Goal: Use online tool/utility

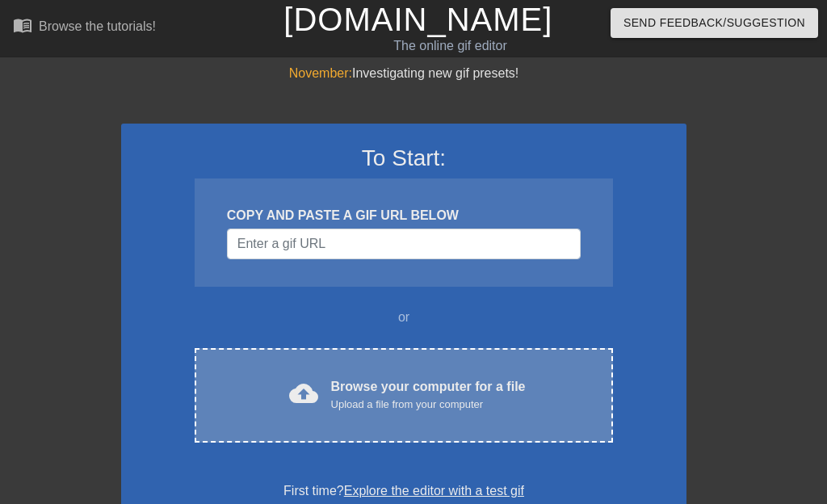
click at [397, 384] on div "Browse your computer for a file Upload a file from your computer" at bounding box center [428, 395] width 195 height 36
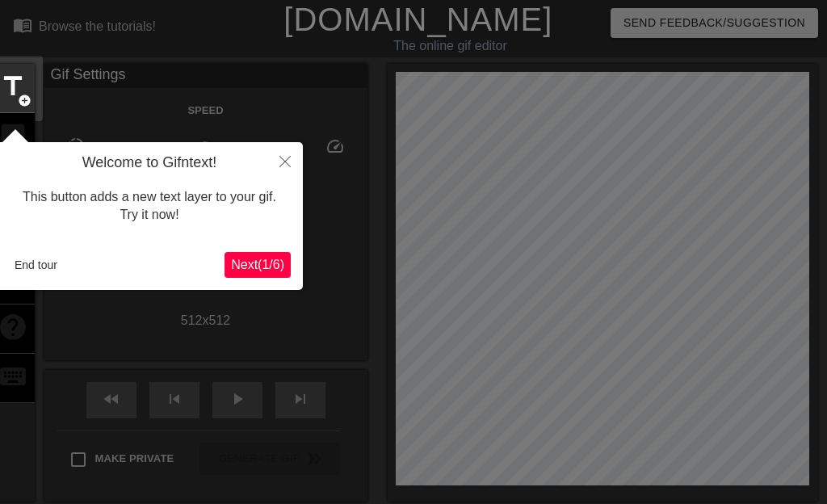
scroll to position [40, 0]
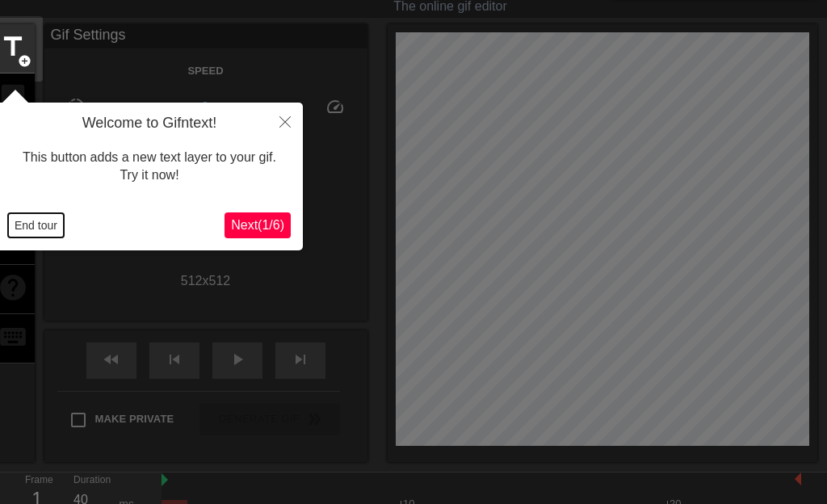
click at [49, 224] on button "End tour" at bounding box center [36, 225] width 56 height 24
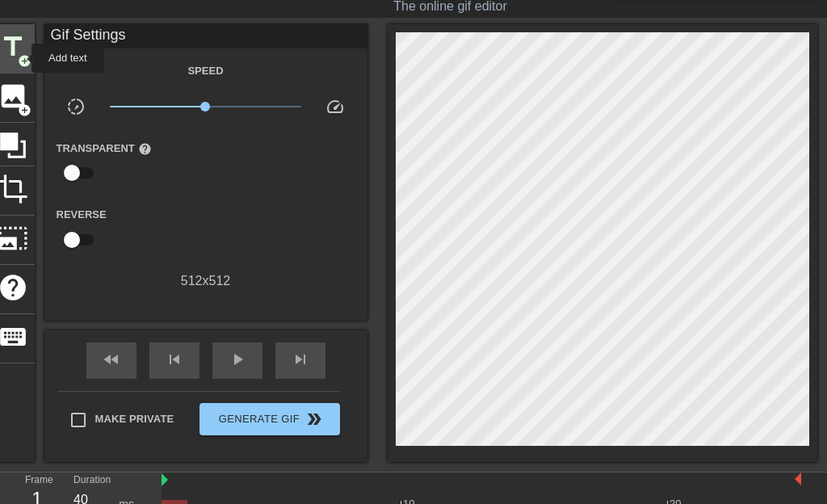
click at [21, 58] on span "add_circle" at bounding box center [25, 61] width 14 height 14
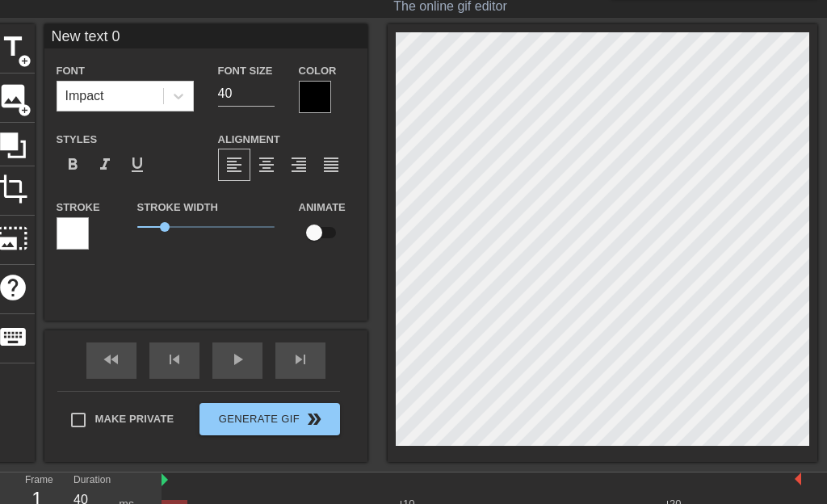
drag, startPoint x: 48, startPoint y: 40, endPoint x: 138, endPoint y: 40, distance: 89.6
click at [138, 40] on input "New text 0" at bounding box center [205, 36] width 323 height 24
paste input "कांग्रेसी"
paste input "हड्डी"
type input "कांग्रेसी हड्डी"
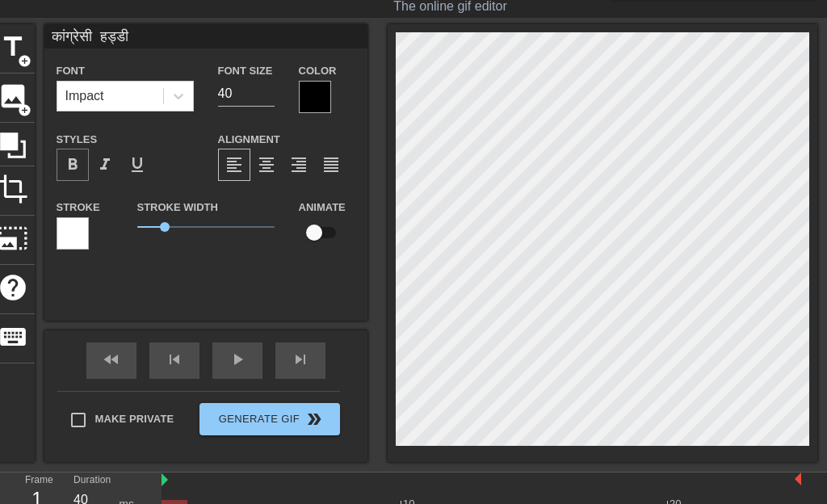
click at [71, 172] on span "format_bold" at bounding box center [72, 164] width 19 height 19
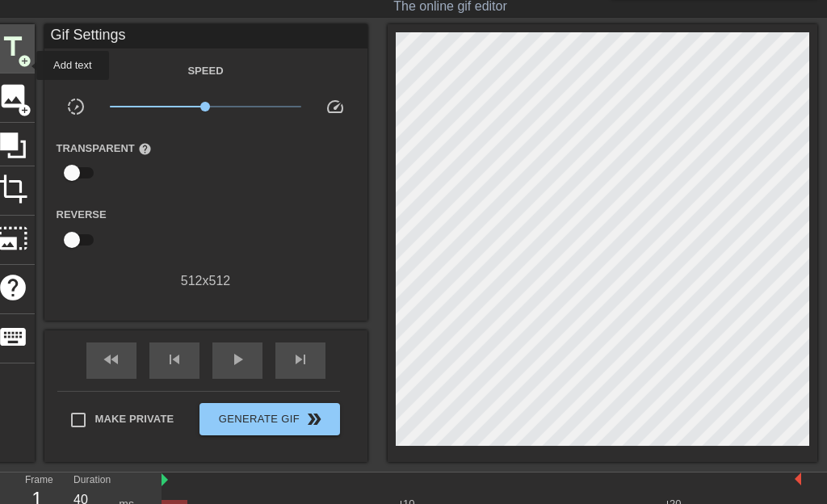
click at [26, 65] on span "add_circle" at bounding box center [25, 61] width 14 height 14
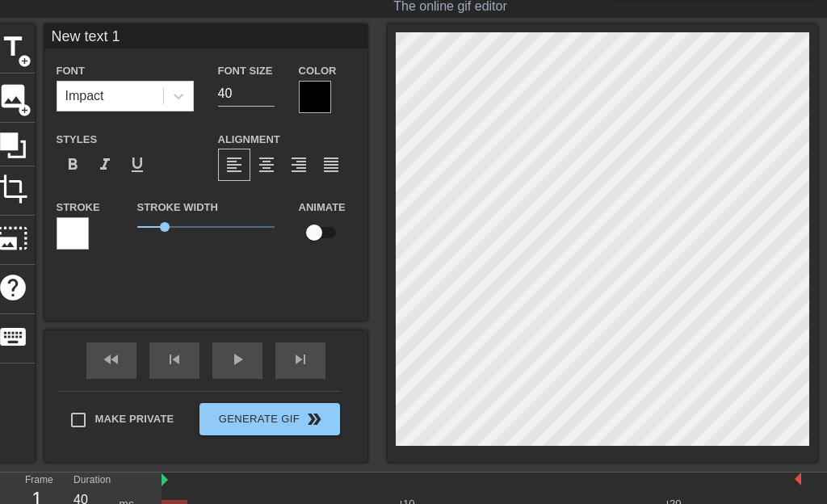
drag, startPoint x: 54, startPoint y: 33, endPoint x: 132, endPoint y: 33, distance: 77.5
click at [132, 33] on input "New text 1" at bounding box center [205, 36] width 323 height 24
paste input "तलवाचटुवाकांग्रेसीगुलामों"
click at [181, 36] on input "तलवाचटुवाकांग्रेसीगुलामों" at bounding box center [205, 36] width 323 height 24
type input "तलवाचटुवाकांग्रेसीगुलाम"
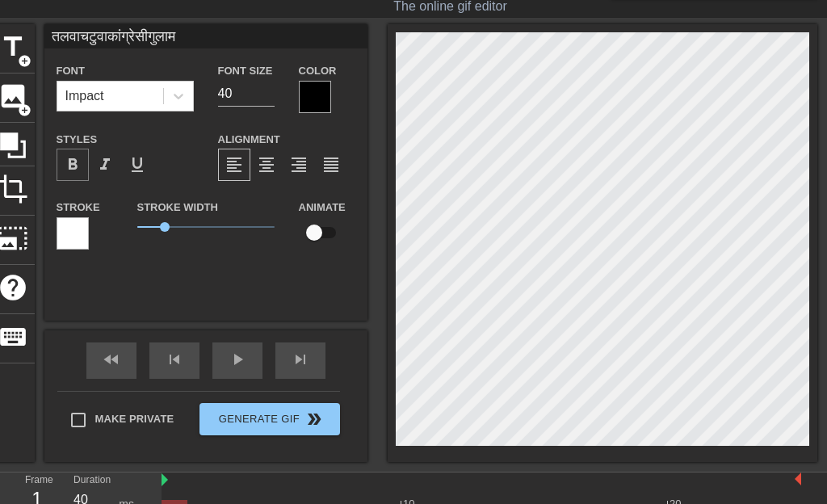
click at [75, 167] on span "format_bold" at bounding box center [72, 164] width 19 height 19
click at [52, 36] on input "तलवाचटुवाकांग्रेसीगुलाम" at bounding box center [205, 36] width 323 height 24
type input "#तलवाचटुवाकांग्रेसीगुलाम"
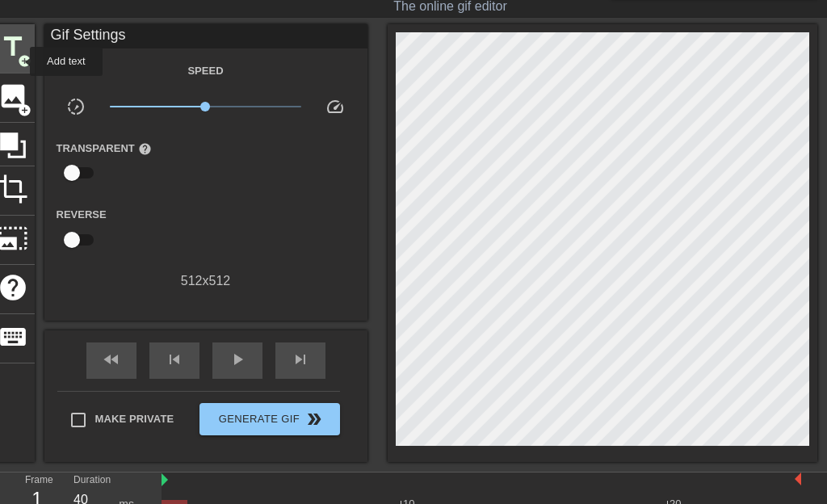
click at [19, 61] on span "add_circle" at bounding box center [25, 61] width 14 height 14
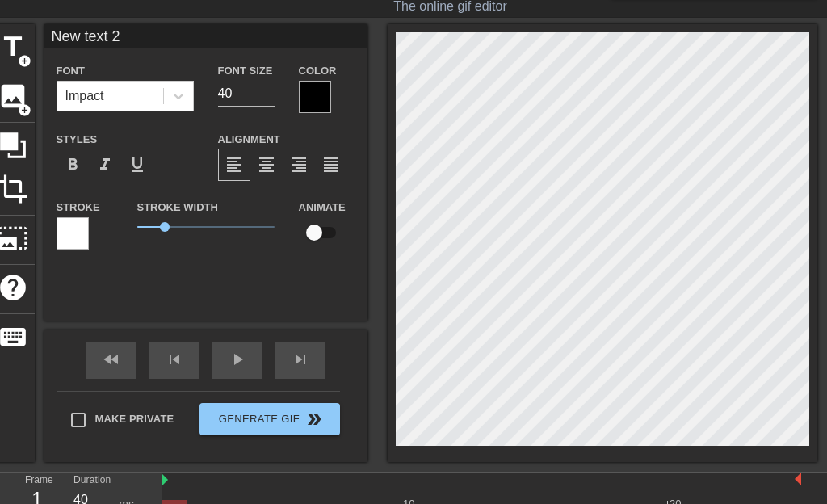
drag, startPoint x: 53, startPoint y: 36, endPoint x: 125, endPoint y: 45, distance: 72.5
click at [125, 45] on input "New text 2" at bounding box center [205, 36] width 323 height 24
paste input "@Supriya23bh"
type input "@Supriya23bh"
click at [77, 174] on span "format_bold" at bounding box center [72, 164] width 19 height 19
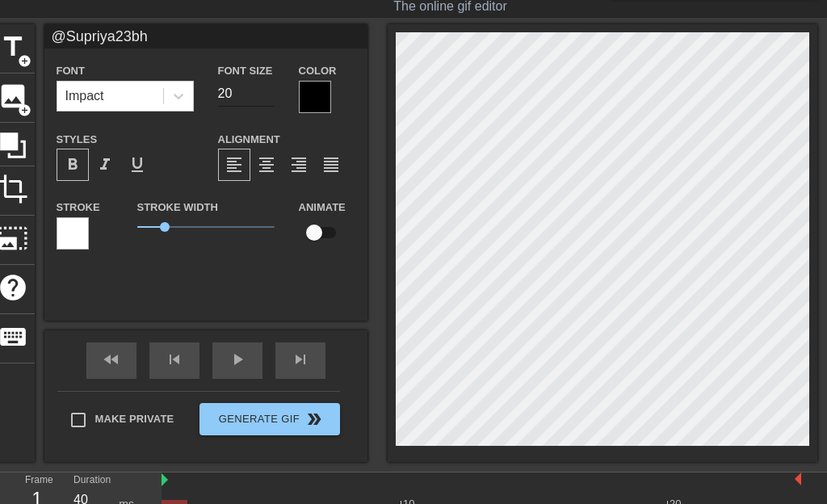
type input "19"
click at [262, 107] on input "19" at bounding box center [246, 94] width 57 height 26
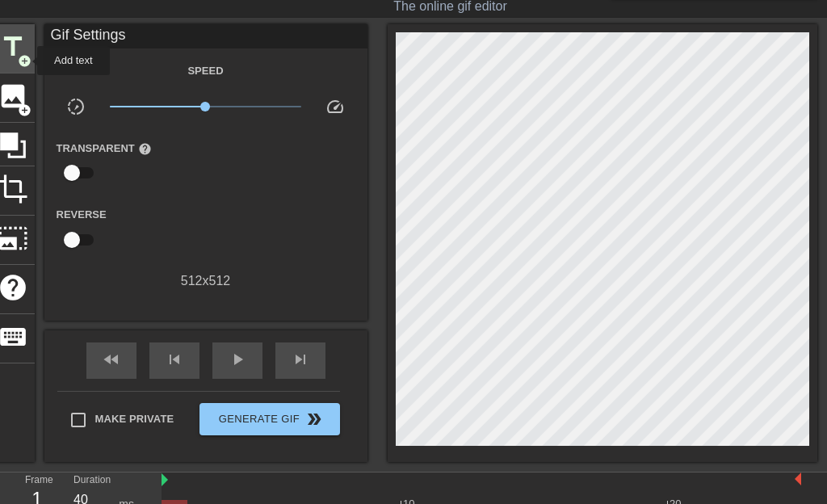
click at [27, 61] on span "add_circle" at bounding box center [25, 61] width 14 height 14
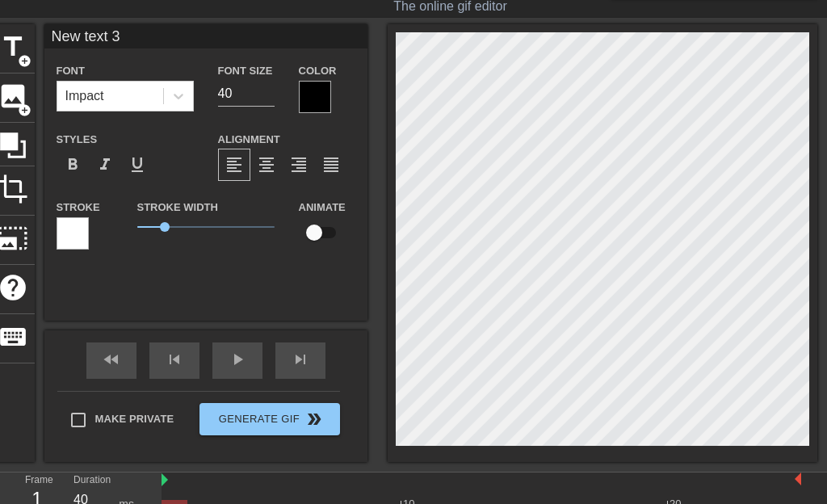
drag, startPoint x: 52, startPoint y: 36, endPoint x: 128, endPoint y: 42, distance: 76.1
click at [128, 42] on input "New text 3" at bounding box center [205, 36] width 323 height 24
paste input "मुझे हड्डी मिल गया"
type input "मुझे हड्डी मिल गया"
click at [54, 37] on input "मुझे हड्डी मिल गया" at bounding box center [205, 36] width 323 height 24
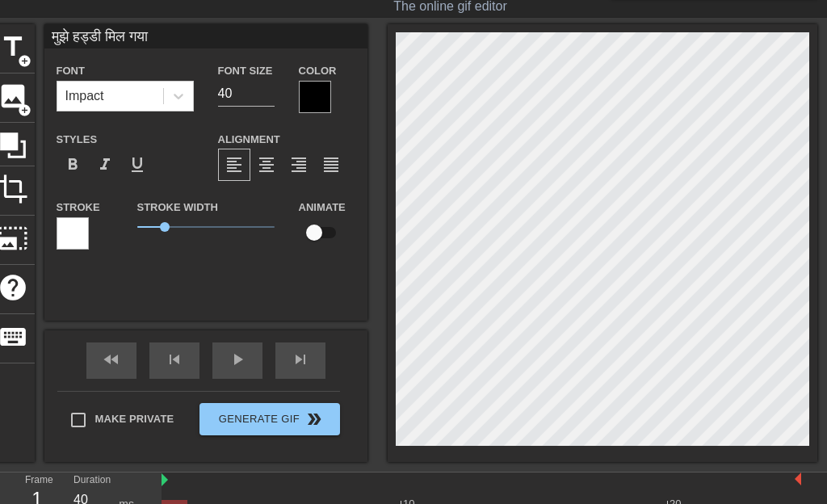
paste input "हिप हिप"
drag, startPoint x: 52, startPoint y: 36, endPoint x: 91, endPoint y: 37, distance: 38.8
click at [91, 37] on input "हिप हिप मुझे हड्डी मिल गया" at bounding box center [205, 36] width 323 height 24
paste input "ुर्रे"
click at [54, 35] on input "हिप हिप हुर्रे मुझे हड्डी मिल गया" at bounding box center [205, 36] width 323 height 24
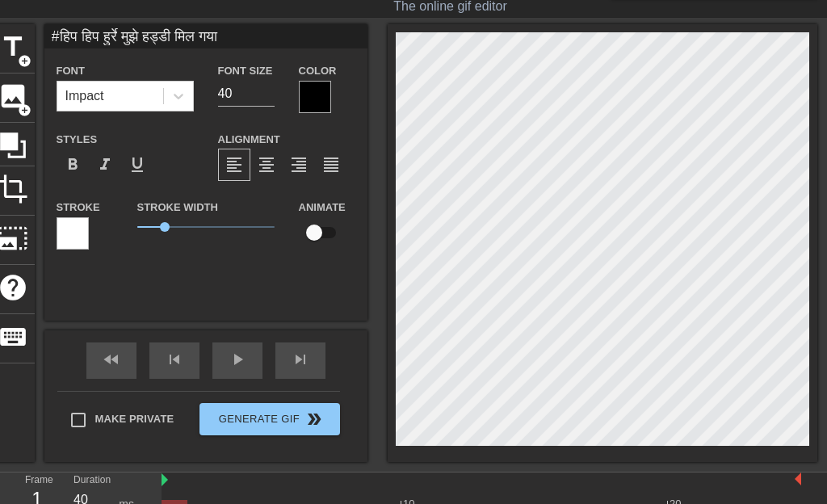
click at [86, 36] on input "#हिप हिप हुर्रे मुझे हड्डी मिल गया" at bounding box center [205, 36] width 323 height 24
click at [105, 34] on input "#हिपहिप हुर्रे मुझे हड्डी मिल गया" at bounding box center [205, 36] width 323 height 24
type input "#हिपहिपहुर्रे मुझे हड्डी मिल गया"
click at [67, 166] on span "format_bold" at bounding box center [72, 164] width 19 height 19
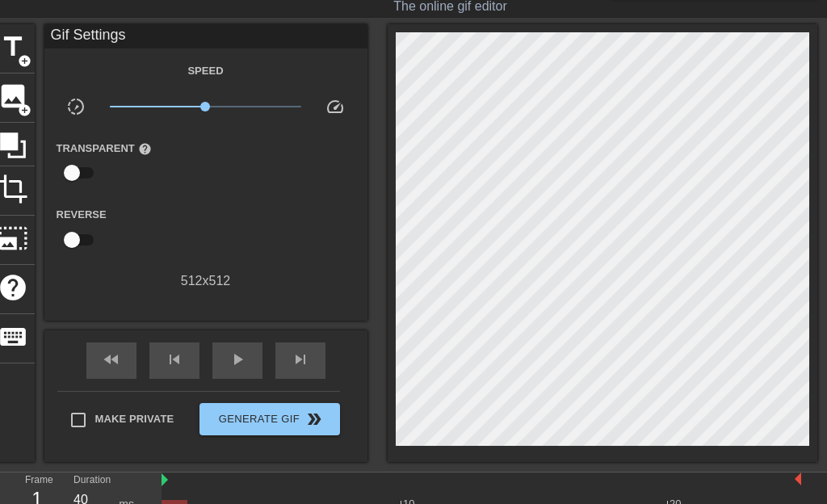
scroll to position [38, 0]
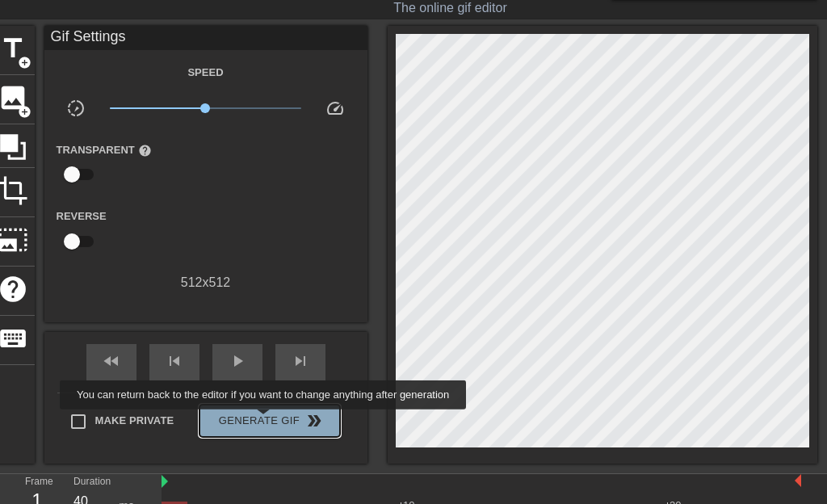
click at [287, 421] on span "Generate Gif double_arrow" at bounding box center [269, 420] width 127 height 19
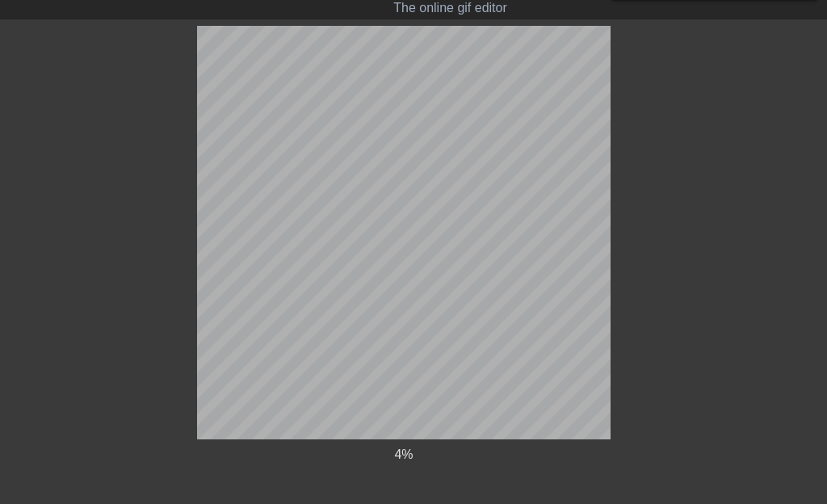
scroll to position [0, 0]
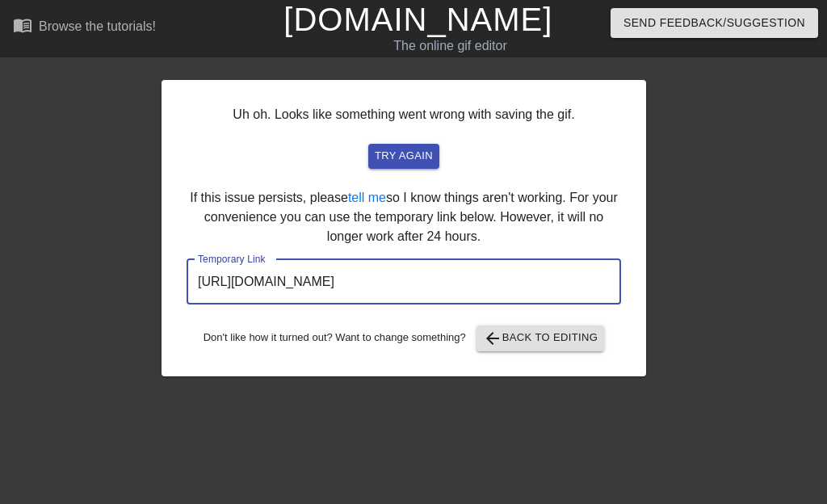
drag, startPoint x: 199, startPoint y: 280, endPoint x: 569, endPoint y: 284, distance: 370.7
click at [571, 284] on input "[URL][DOMAIN_NAME]" at bounding box center [404, 281] width 434 height 45
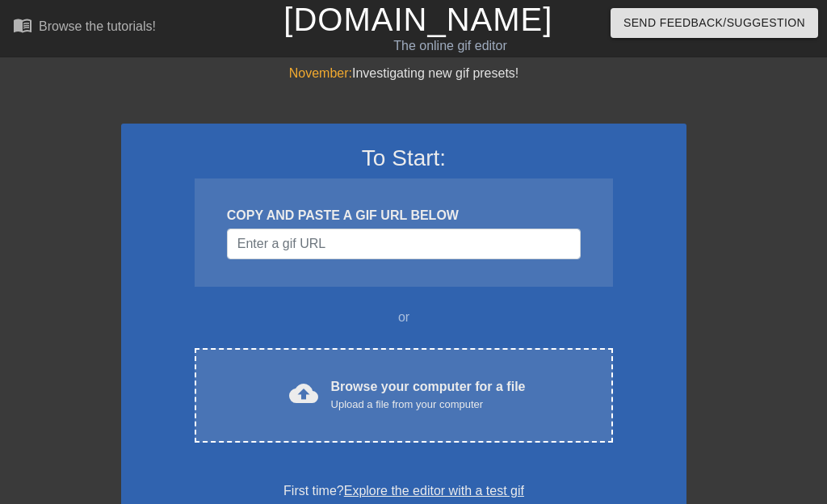
click at [380, 389] on div "Browse your computer for a file Upload a file from your computer" at bounding box center [428, 395] width 195 height 36
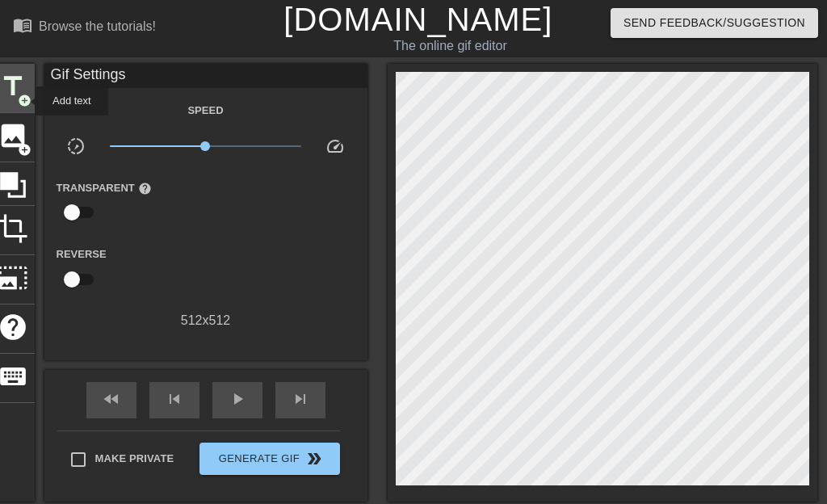
click at [25, 101] on span "add_circle" at bounding box center [25, 101] width 14 height 14
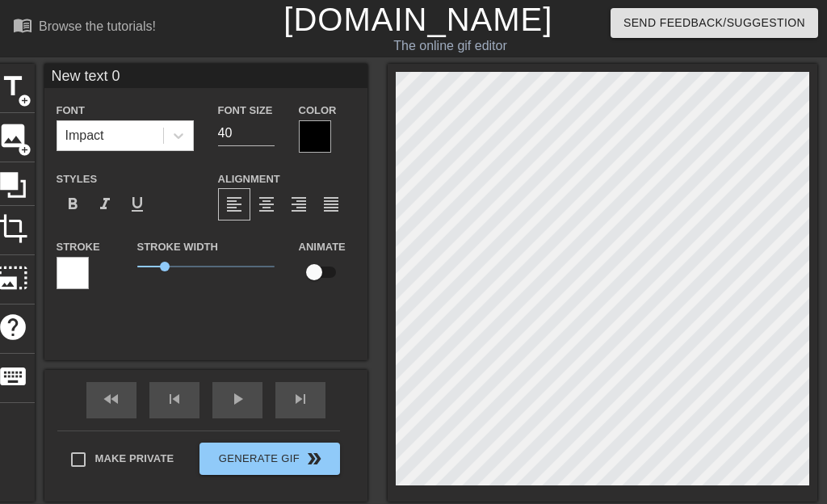
drag, startPoint x: 52, startPoint y: 78, endPoint x: 124, endPoint y: 77, distance: 71.9
click at [124, 77] on input "New text 0" at bounding box center [205, 76] width 323 height 24
paste input "appreciation letter"
click at [59, 78] on input "appreciation letter" at bounding box center [205, 76] width 323 height 24
click at [149, 79] on input "Appreciation letter" at bounding box center [205, 76] width 323 height 24
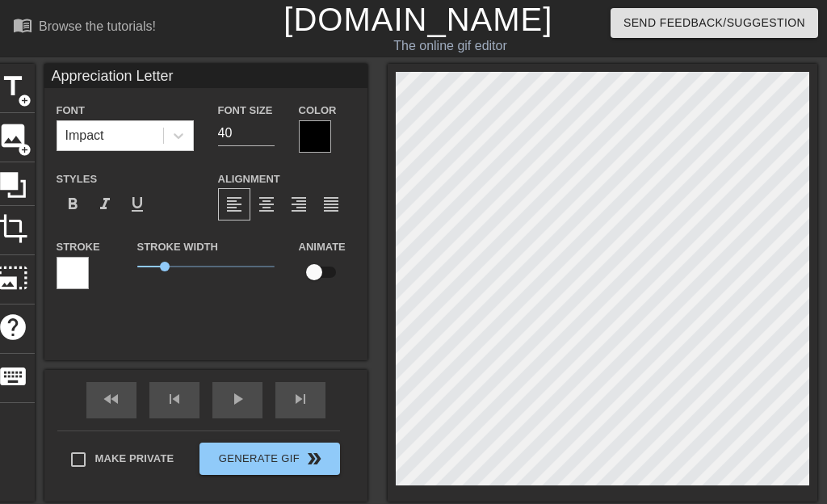
click at [53, 76] on input "Appreciation Letter" at bounding box center [205, 76] width 323 height 24
click at [197, 76] on input ""Appreciation Letter" at bounding box center [205, 76] width 323 height 24
type input ""Appreciation Letter""
type input "20"
click at [268, 146] on input "20" at bounding box center [246, 133] width 57 height 26
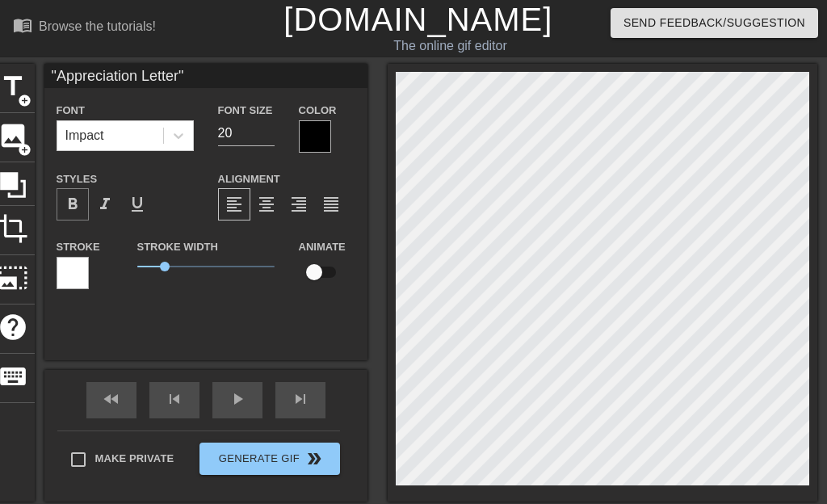
type input ""Appreciation Letter""
click at [80, 207] on span "format_bold" at bounding box center [72, 204] width 19 height 19
click at [79, 214] on span "format_bold" at bounding box center [72, 204] width 19 height 19
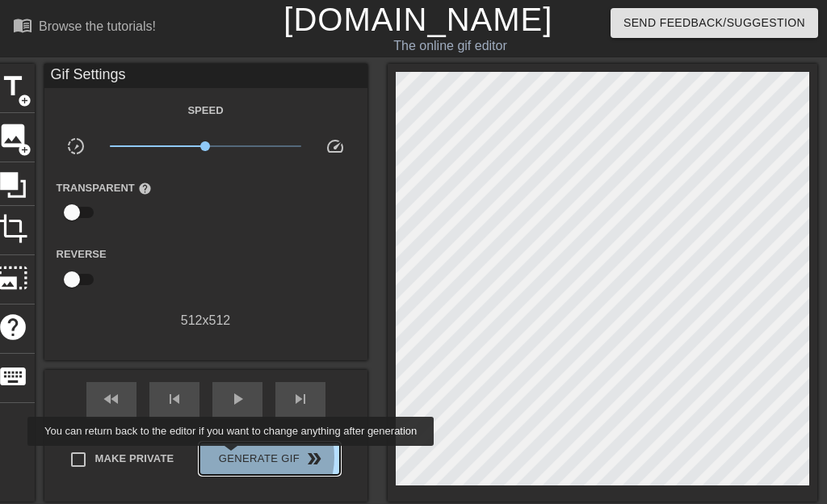
click at [255, 457] on span "Generate Gif double_arrow" at bounding box center [269, 458] width 127 height 19
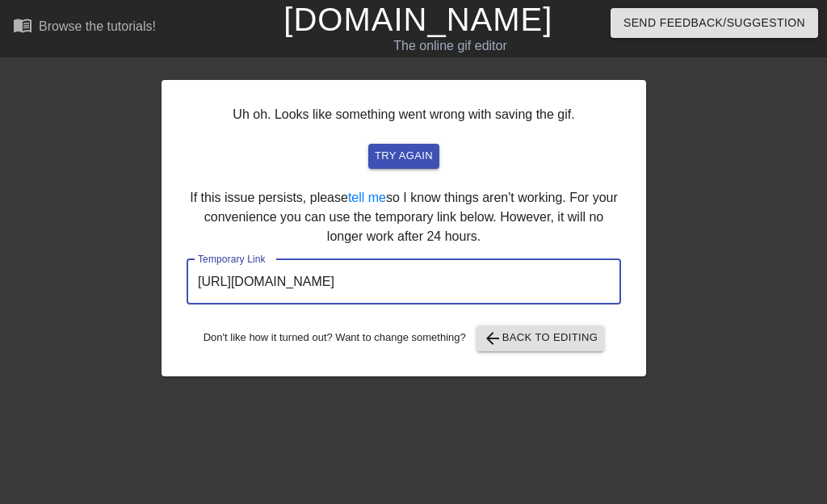
drag, startPoint x: 201, startPoint y: 283, endPoint x: 497, endPoint y: 292, distance: 295.7
click at [497, 292] on input "https://www.gifntext.com/temp_generations/UmzcVa5K.gif" at bounding box center [404, 281] width 434 height 45
